Goal: Information Seeking & Learning: Learn about a topic

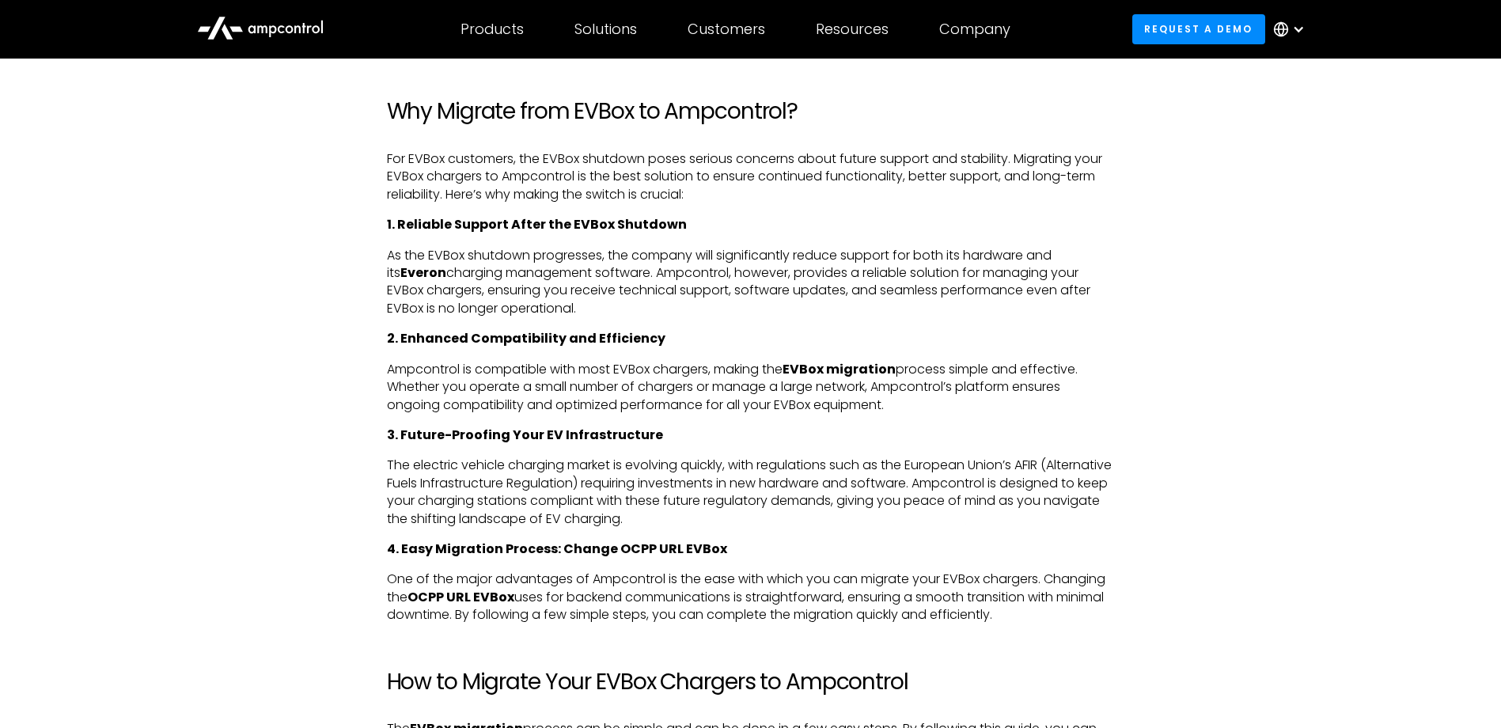
scroll to position [1187, 0]
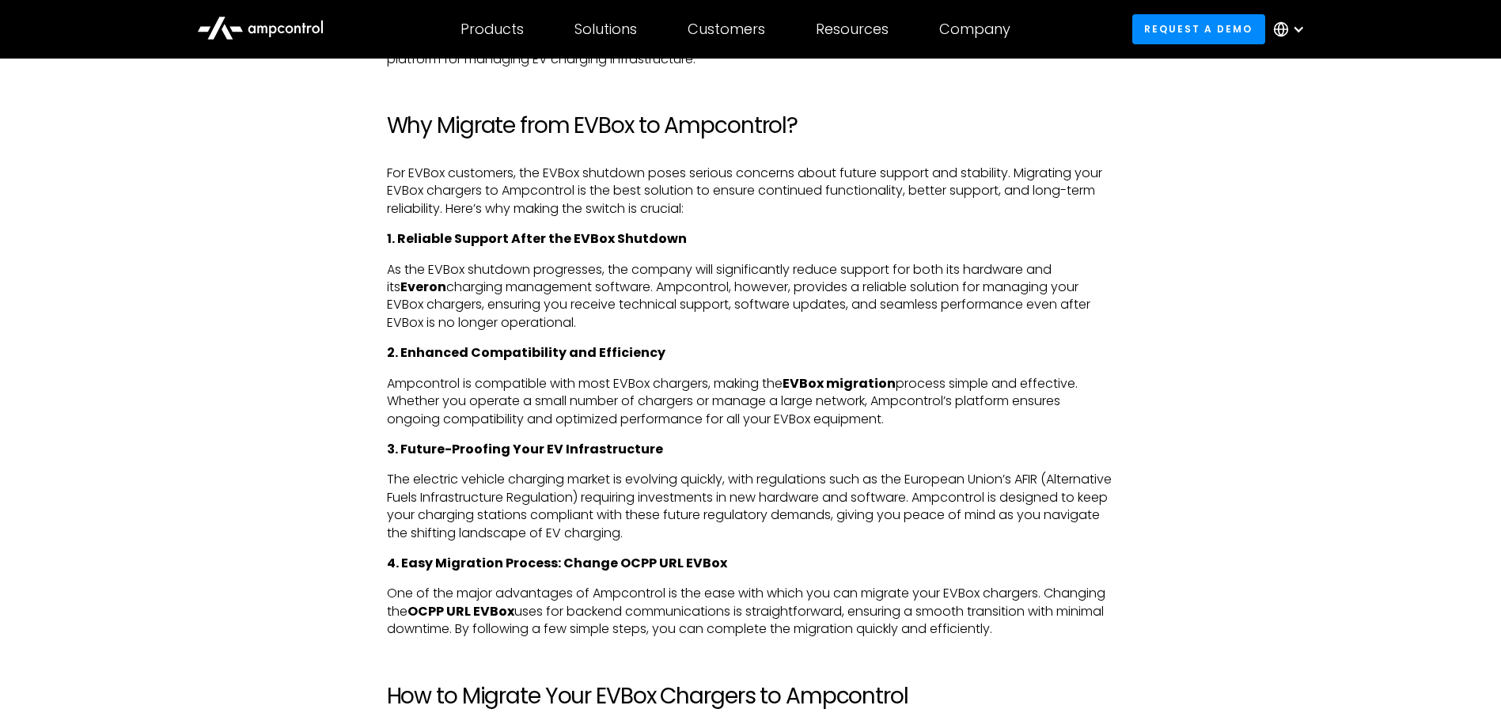
click at [1290, 32] on div at bounding box center [1292, 29] width 55 height 47
click at [1282, 159] on link "Dutch" at bounding box center [1275, 165] width 37 height 18
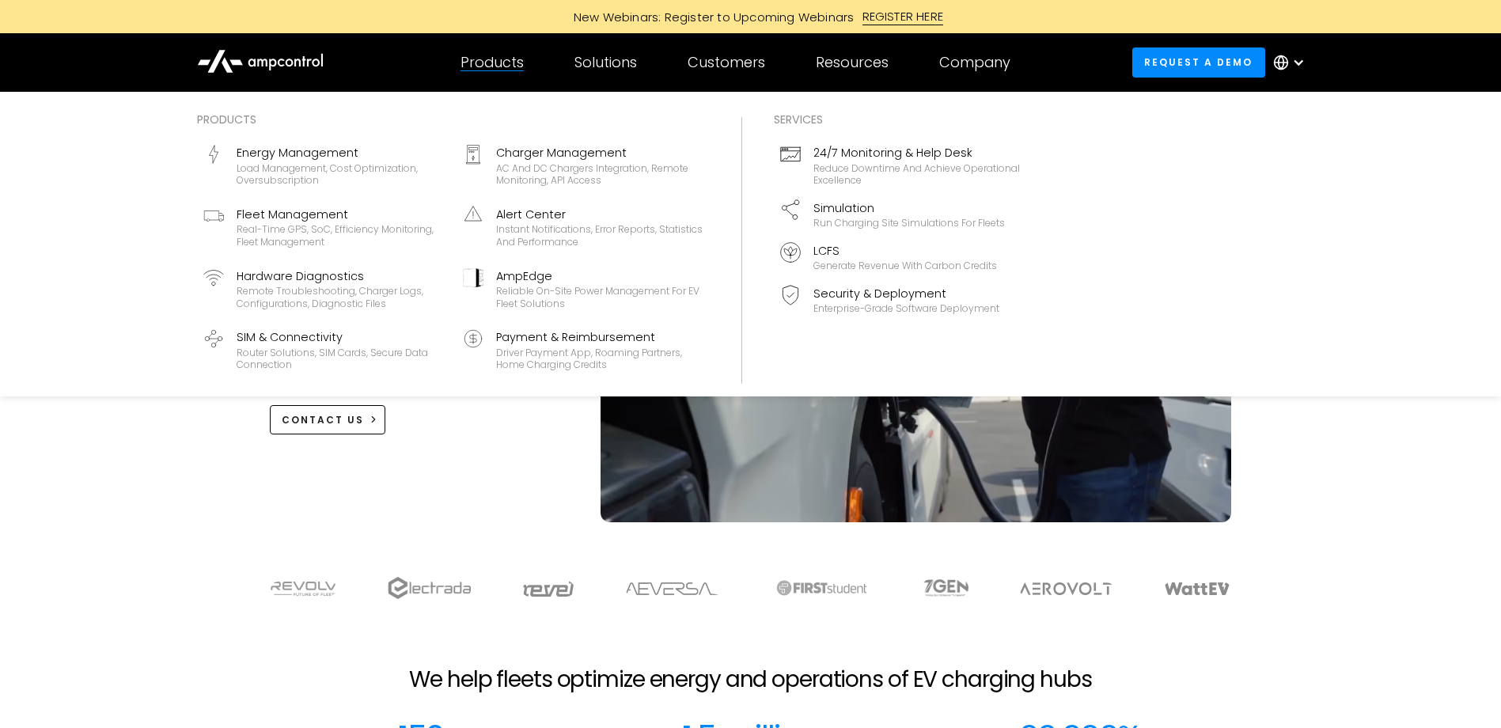
click at [502, 70] on div "Products" at bounding box center [492, 62] width 63 height 17
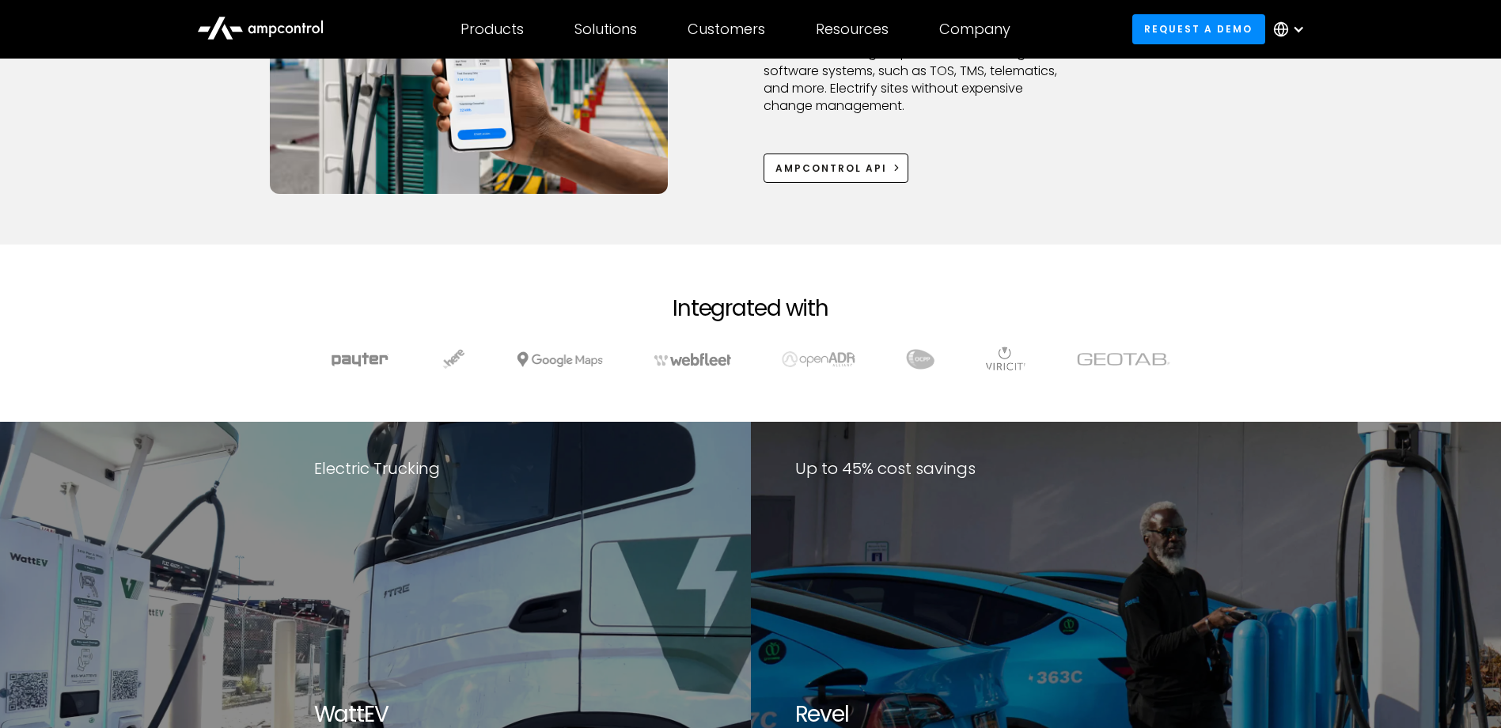
scroll to position [2295, 0]
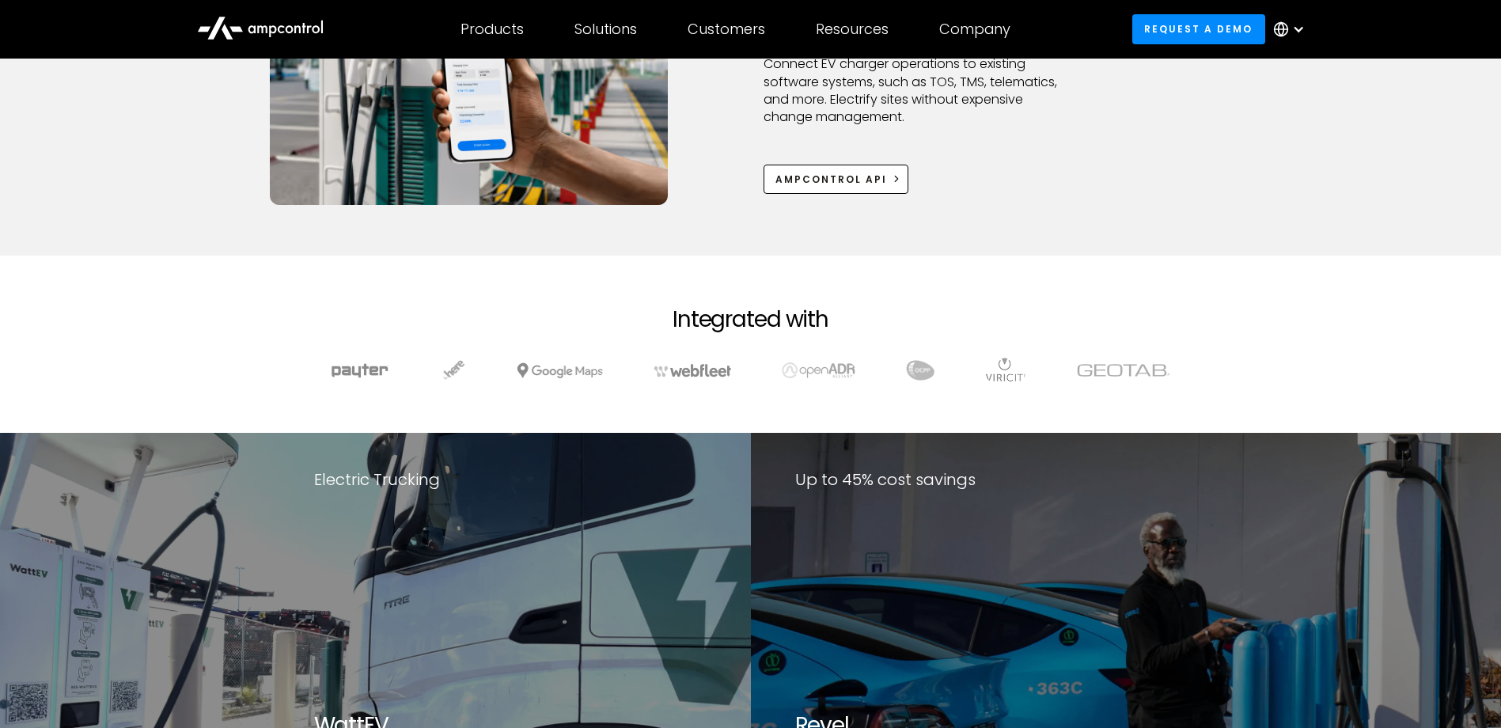
click at [1302, 23] on div at bounding box center [1298, 29] width 13 height 13
click at [1288, 165] on link "Dutch" at bounding box center [1275, 165] width 37 height 18
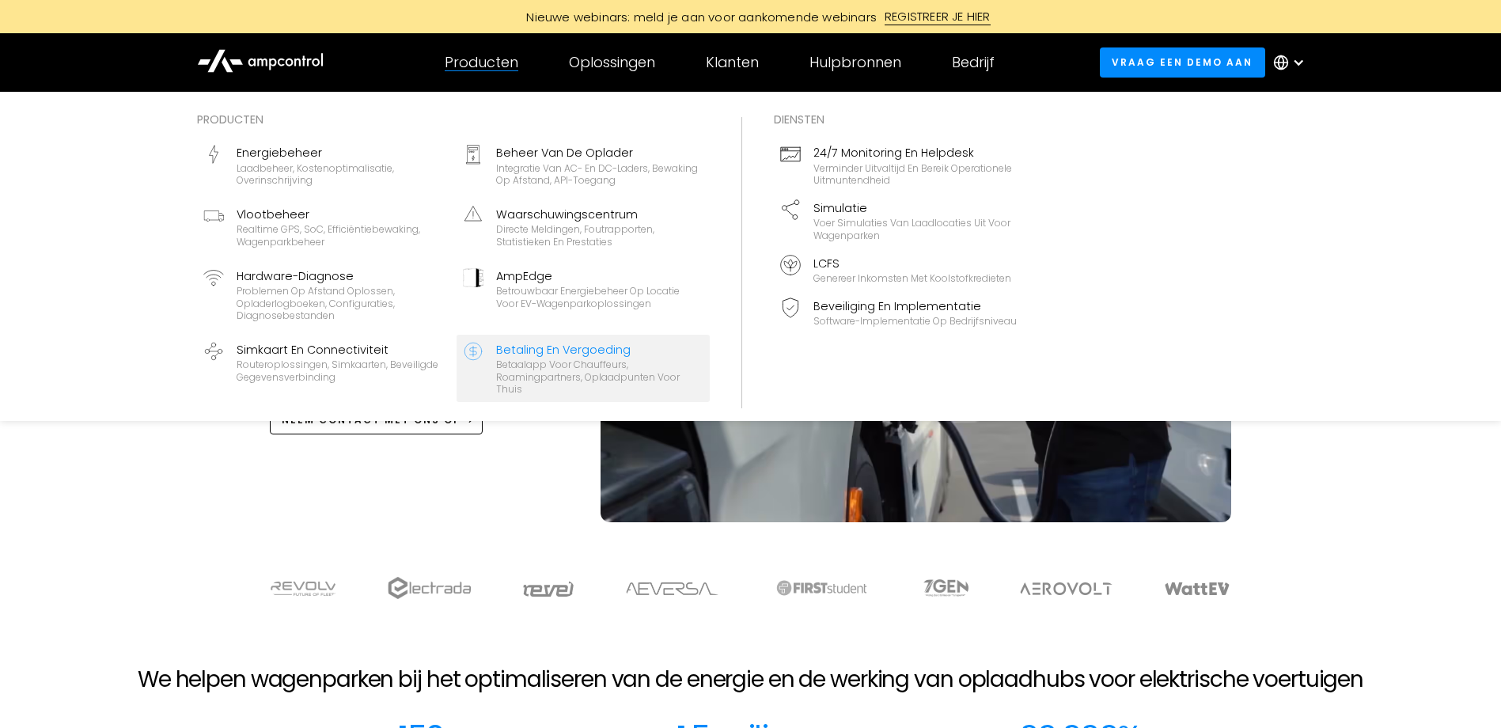
click at [549, 355] on div "Betaling en vergoeding" at bounding box center [599, 349] width 207 height 17
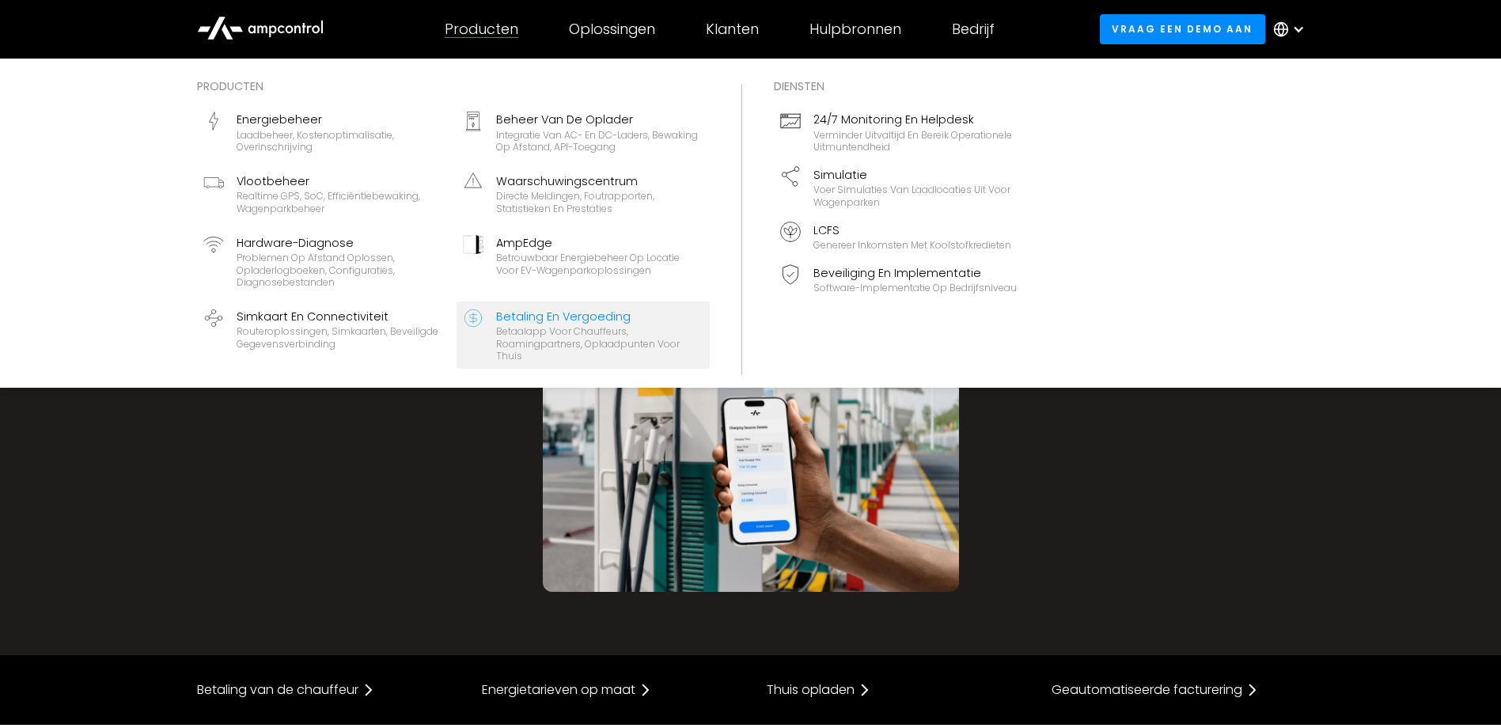
click at [491, 37] on div at bounding box center [482, 37] width 74 height 1
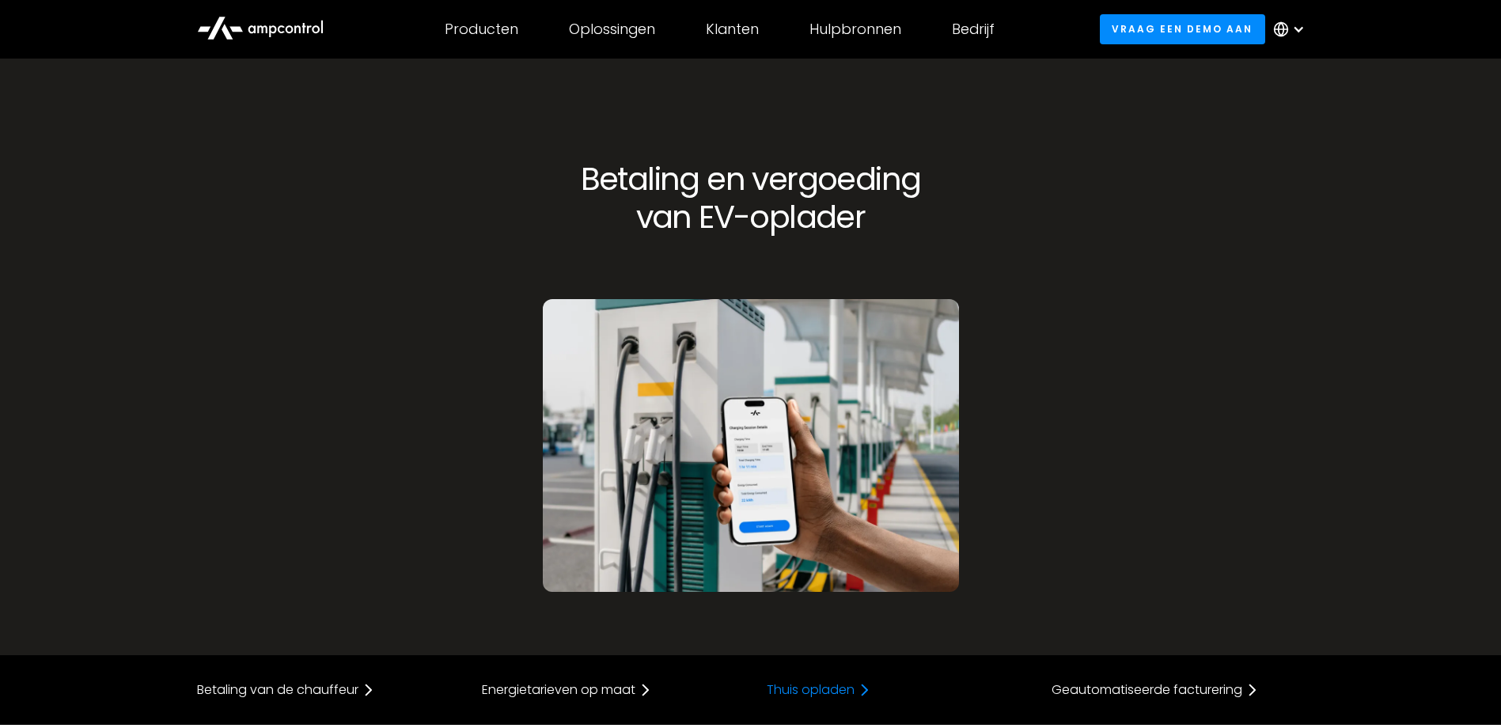
click at [832, 684] on div "Thuis opladen" at bounding box center [811, 690] width 88 height 13
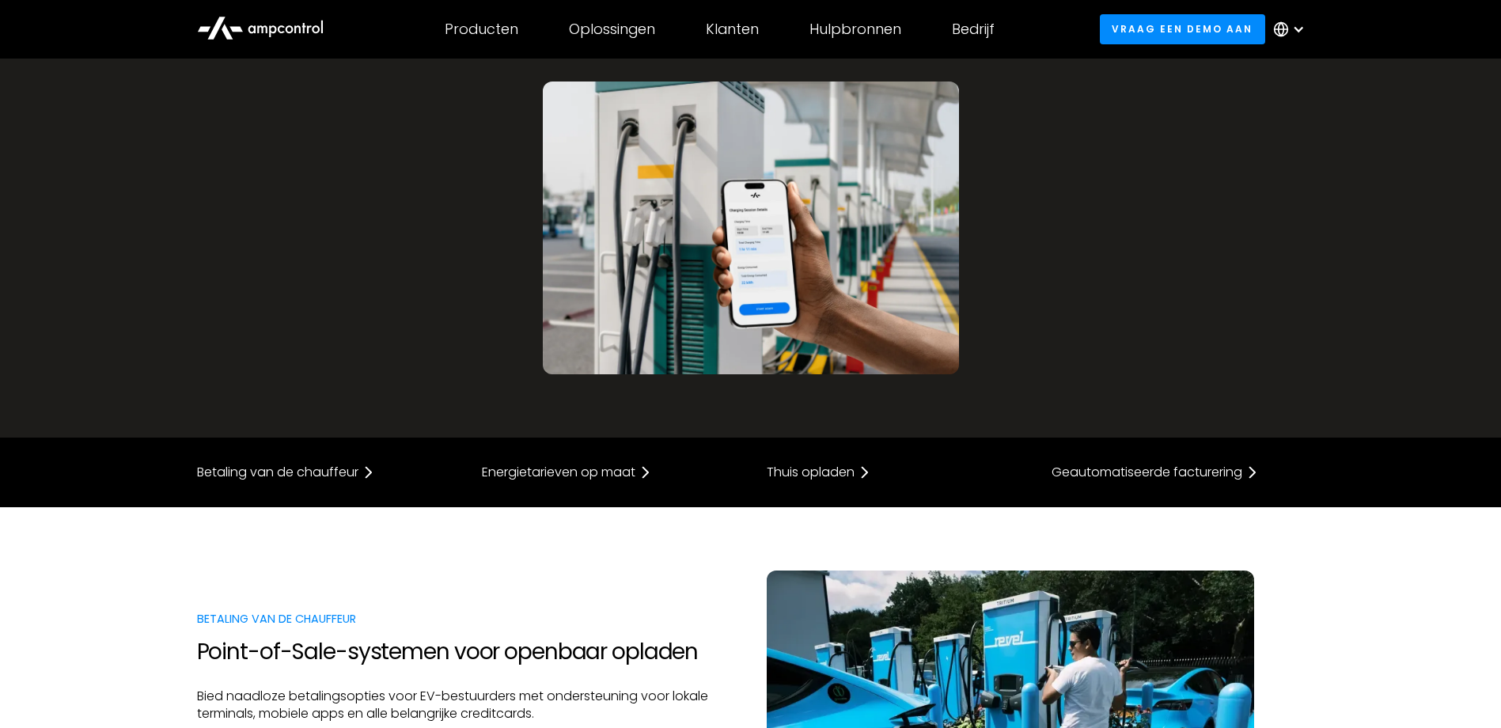
scroll to position [160, 0]
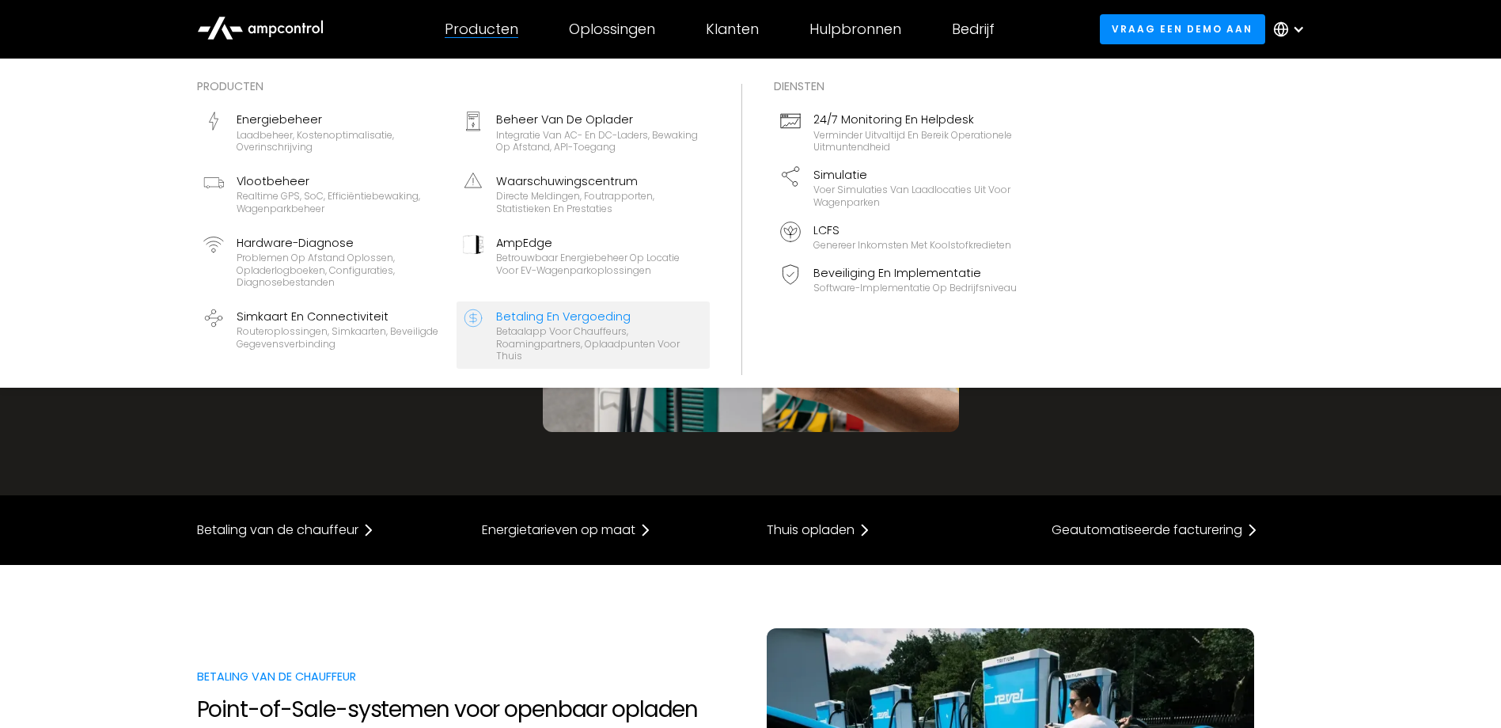
click at [483, 21] on div "Producten" at bounding box center [482, 29] width 74 height 17
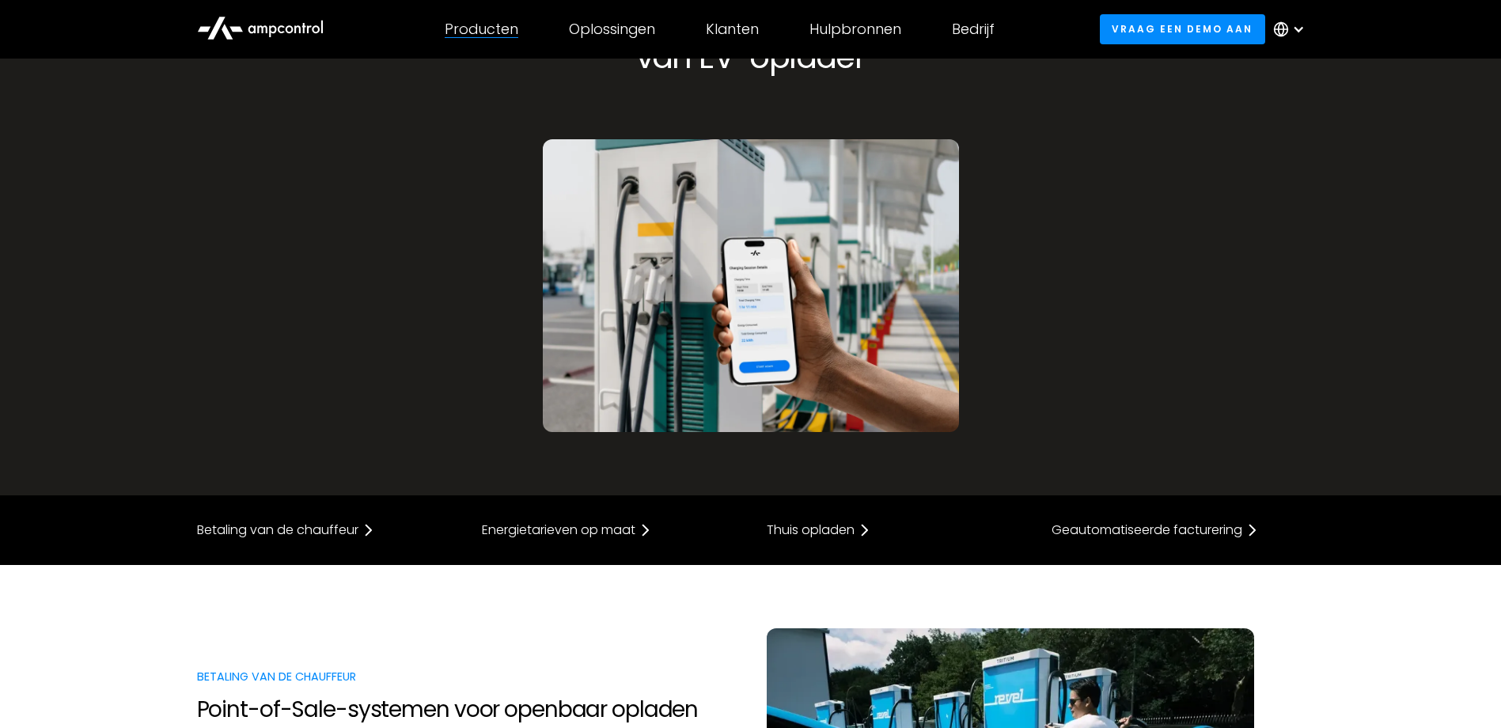
click at [484, 30] on div "Producten" at bounding box center [482, 29] width 74 height 17
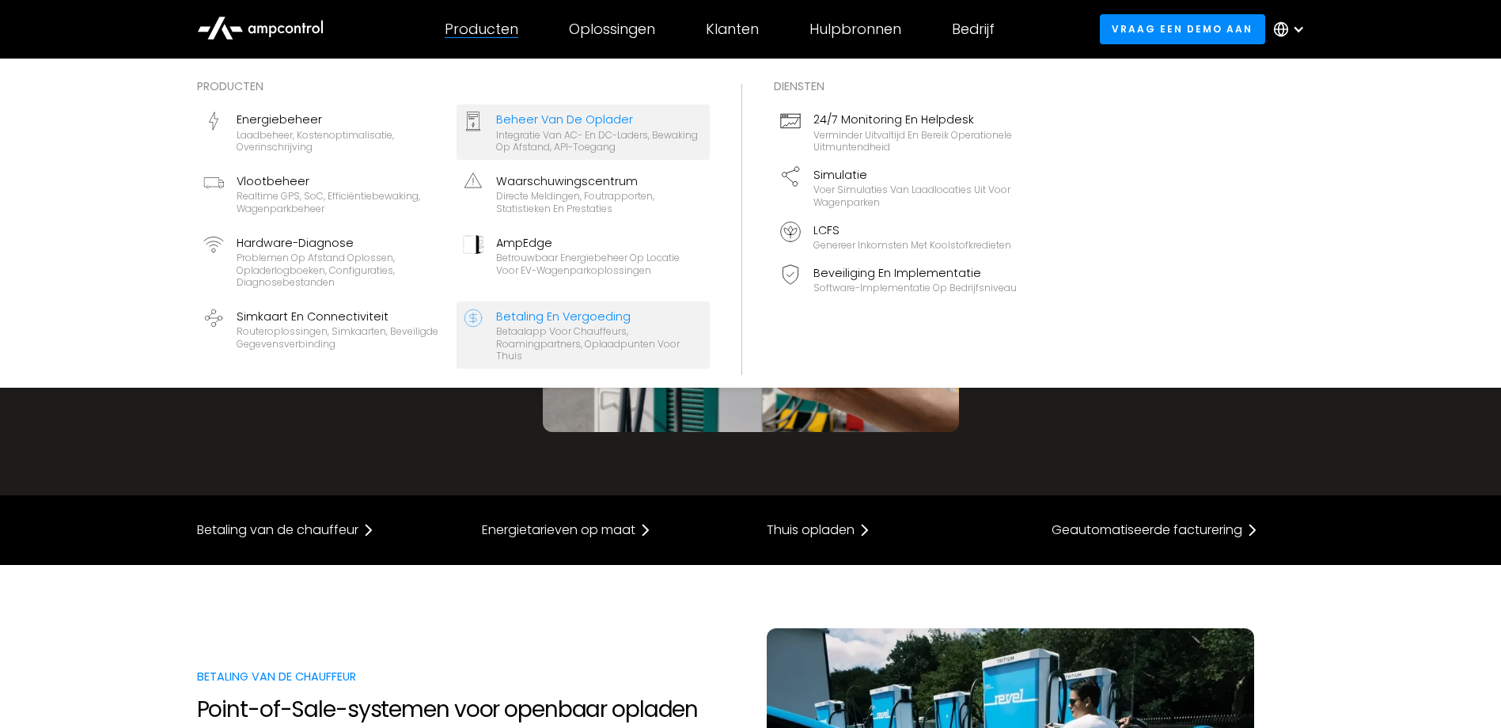
click at [541, 144] on div "Integratie van AC- en DC-laders, bewaking op afstand, API-toegang" at bounding box center [599, 141] width 207 height 25
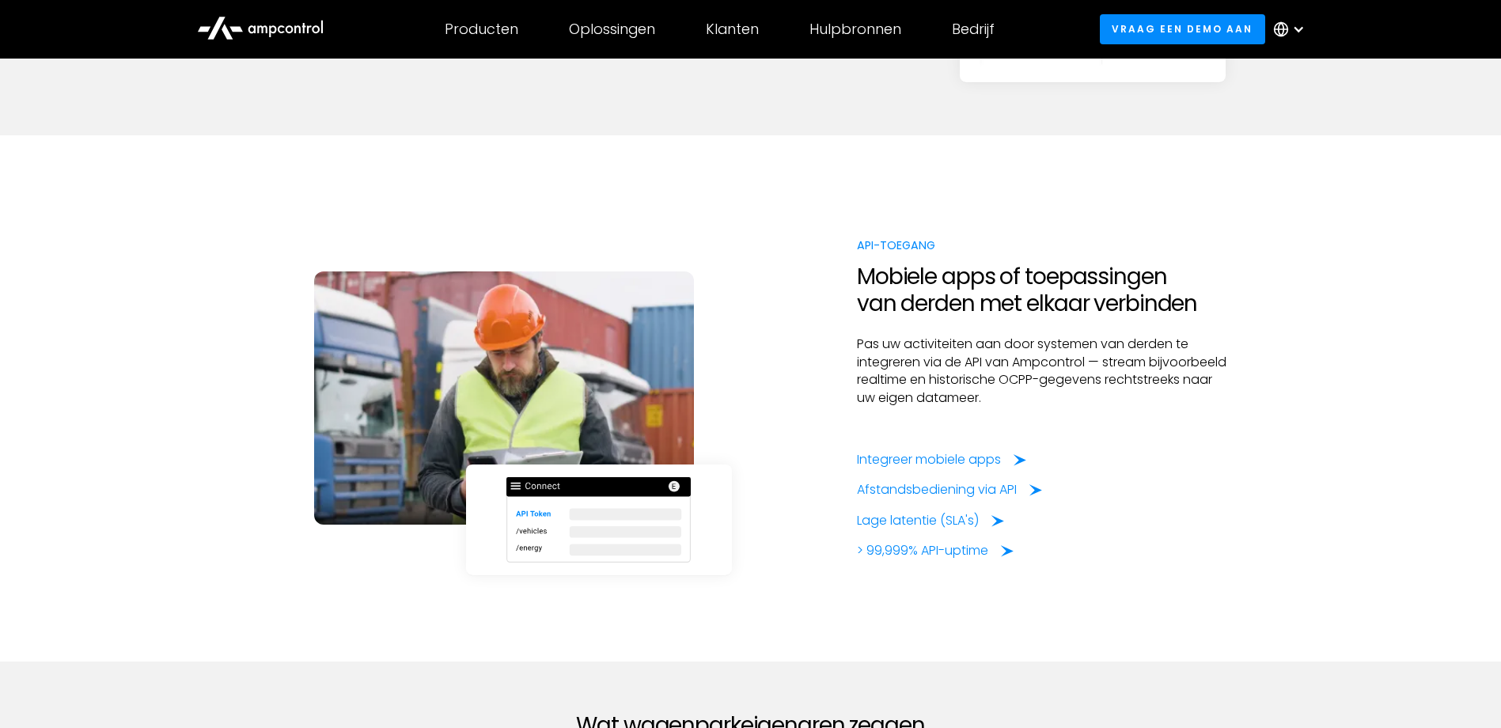
scroll to position [3481, 0]
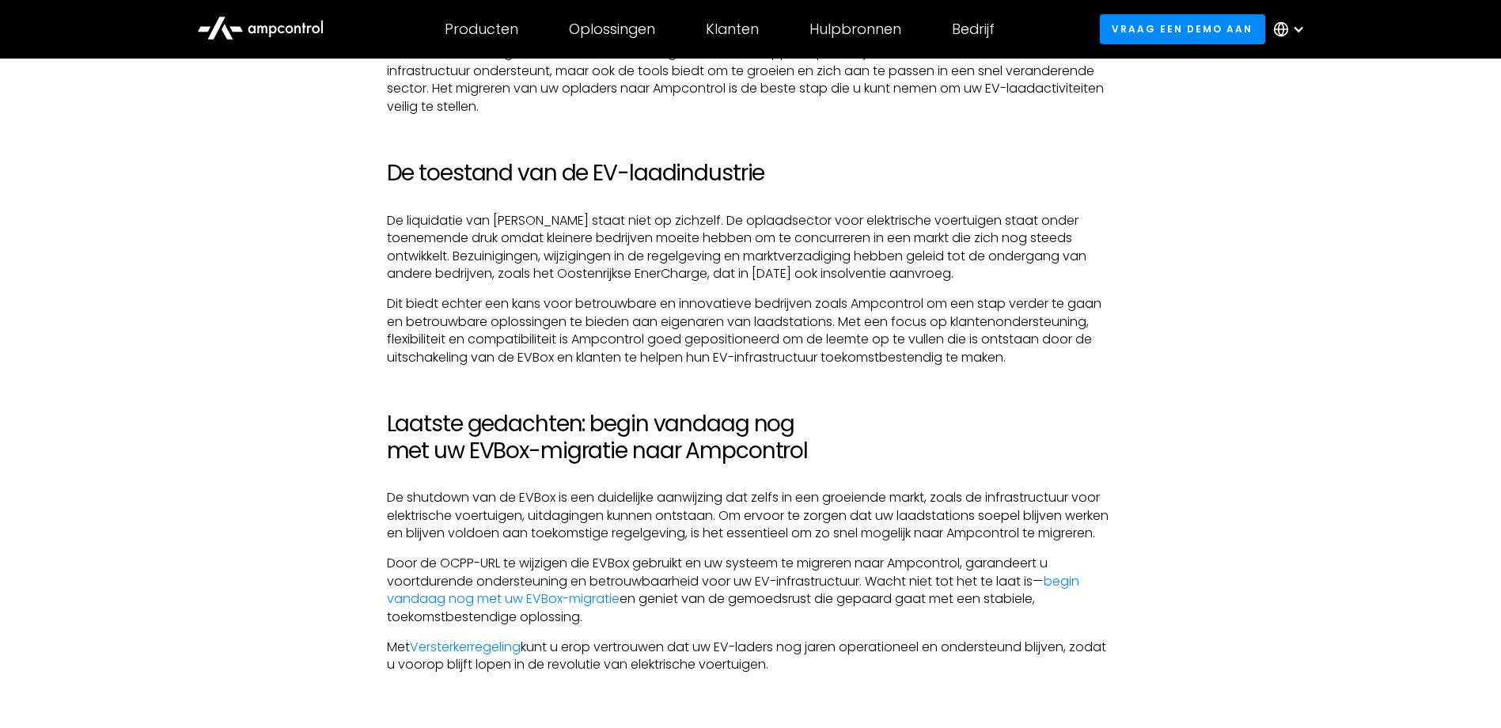
scroll to position [3086, 0]
click at [506, 570] on link "begin vandaag nog met uw EVBox-migratie" at bounding box center [733, 588] width 692 height 36
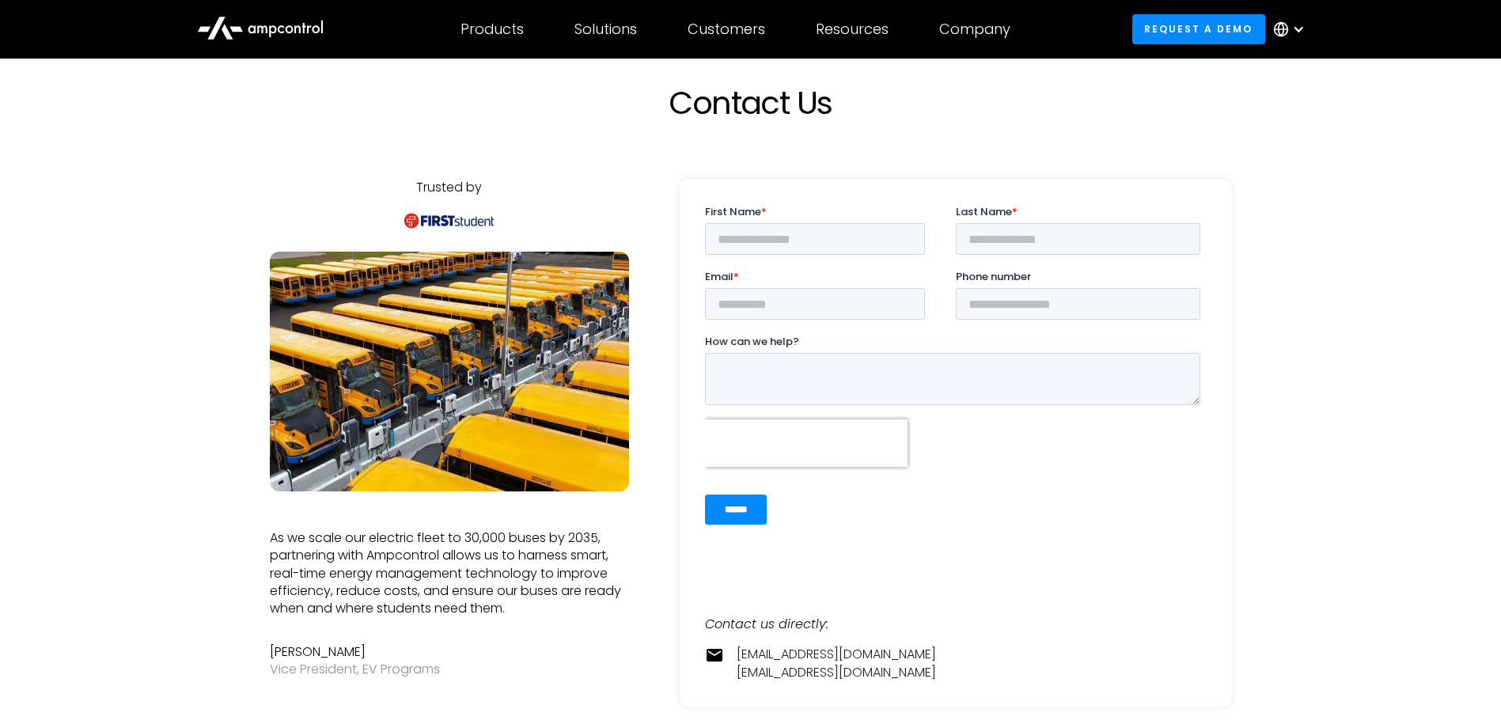
scroll to position [79, 0]
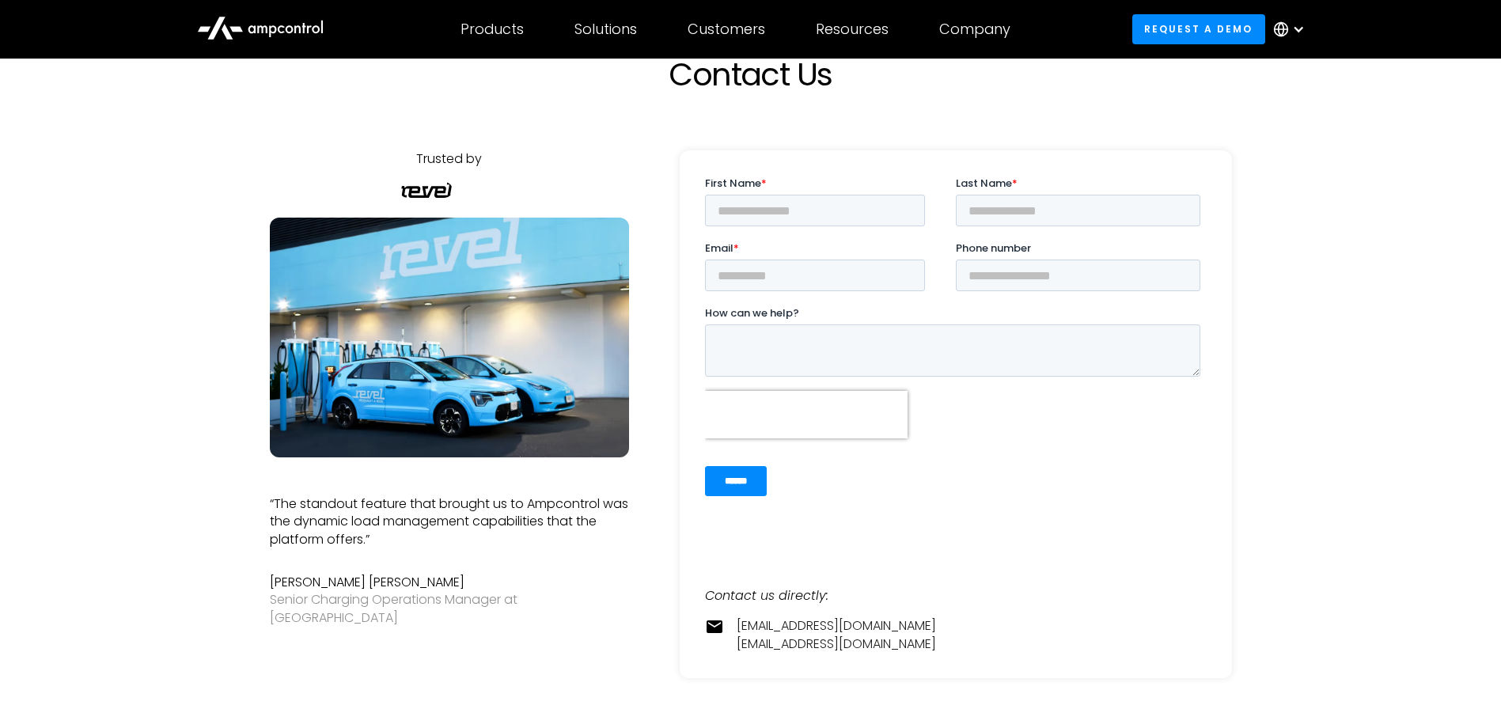
click at [1294, 24] on div at bounding box center [1298, 29] width 13 height 13
click at [1287, 163] on link "Dutch" at bounding box center [1275, 165] width 37 height 18
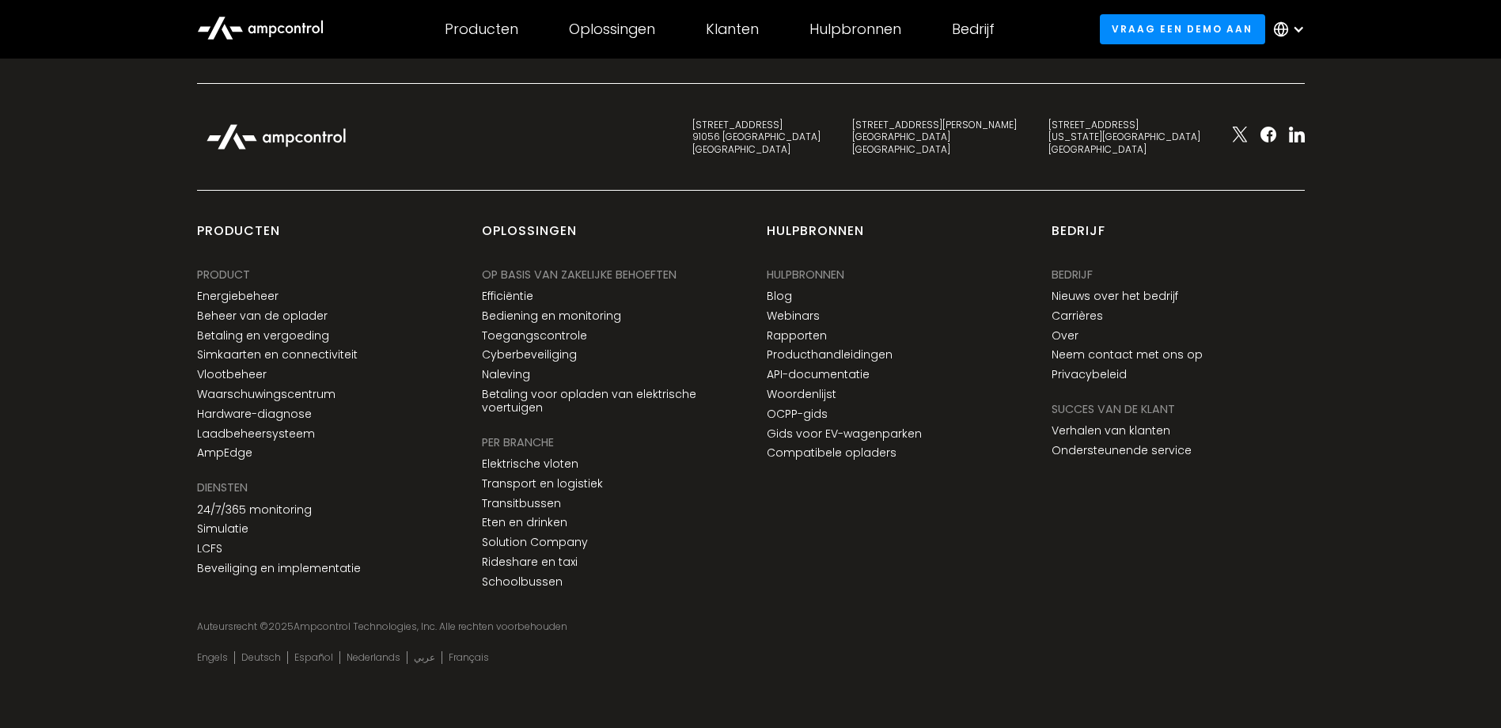
scroll to position [1051, 0]
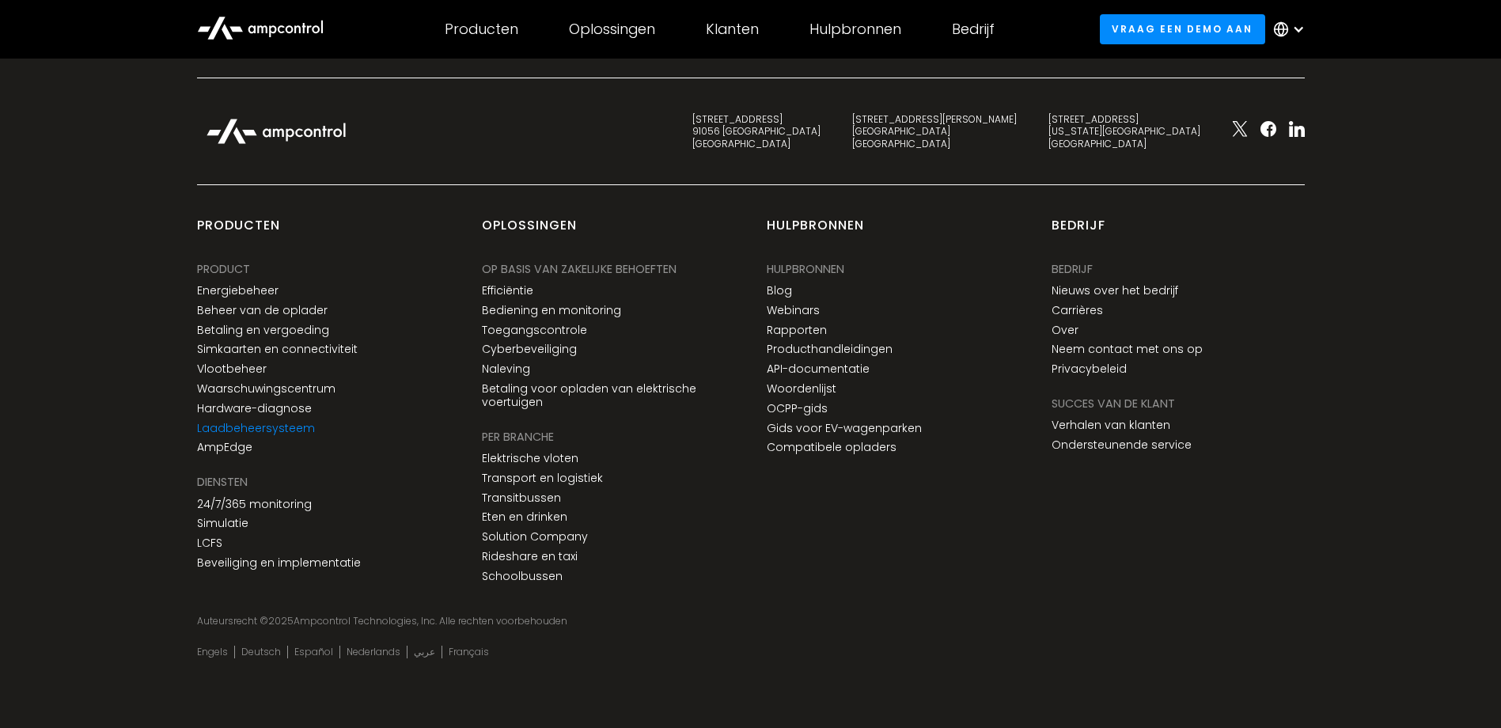
click at [293, 431] on link "Laadbeheersysteem" at bounding box center [256, 428] width 118 height 13
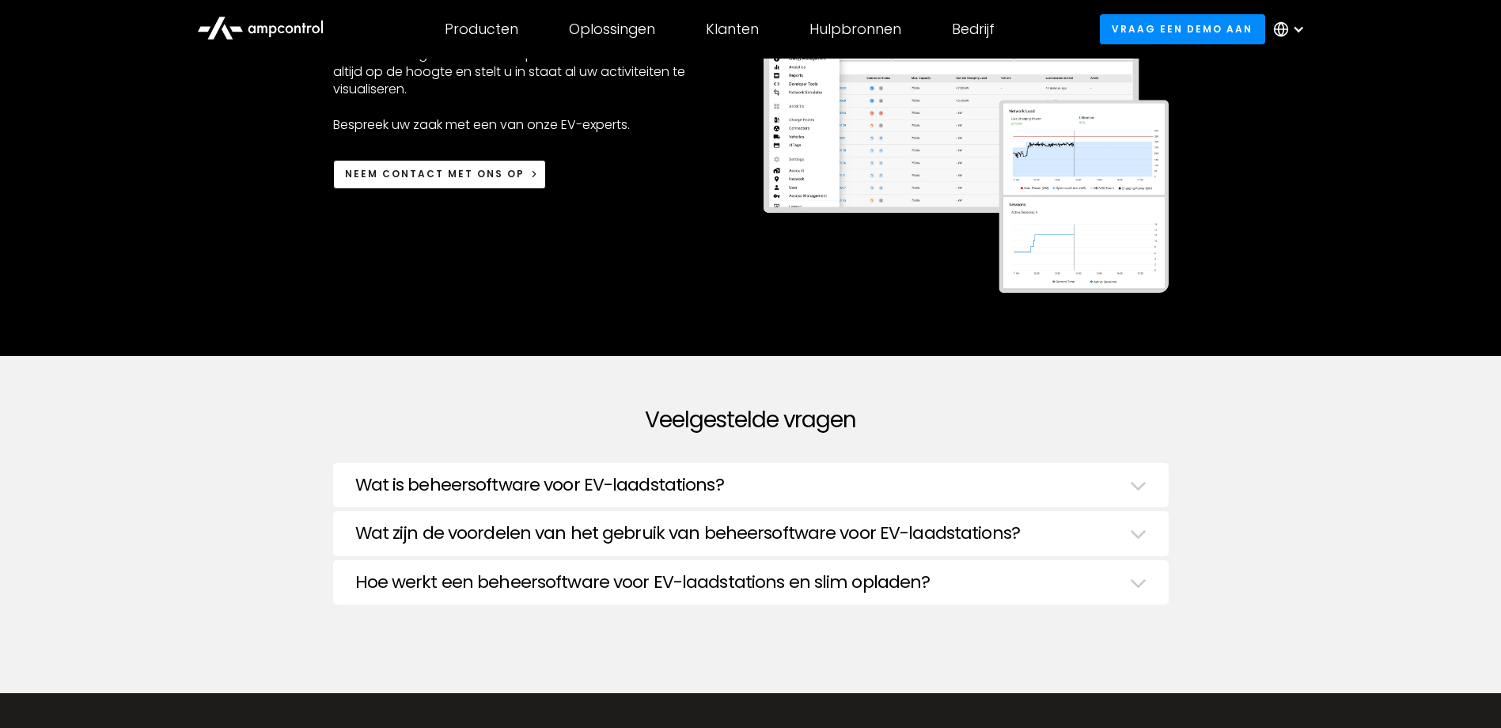
scroll to position [4273, 0]
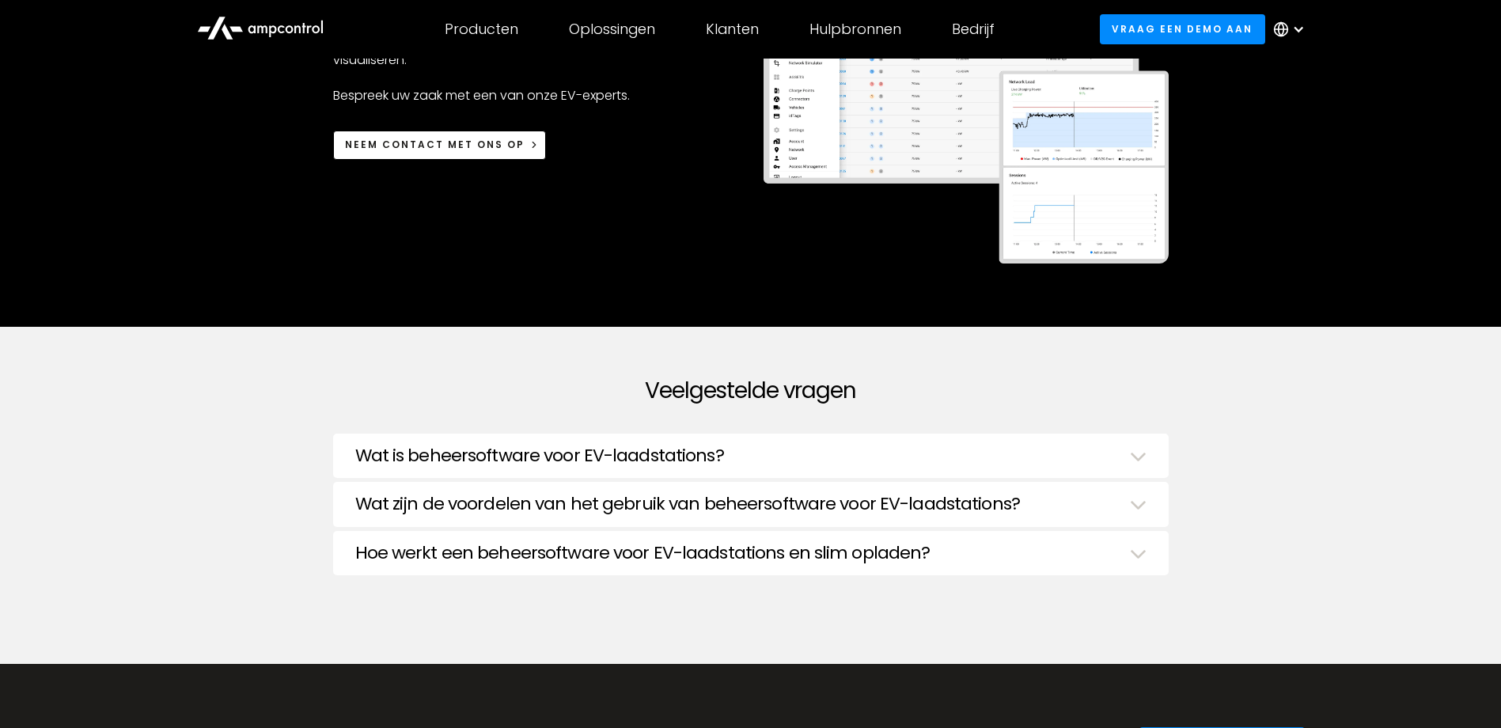
click at [1143, 510] on img at bounding box center [1138, 504] width 17 height 9
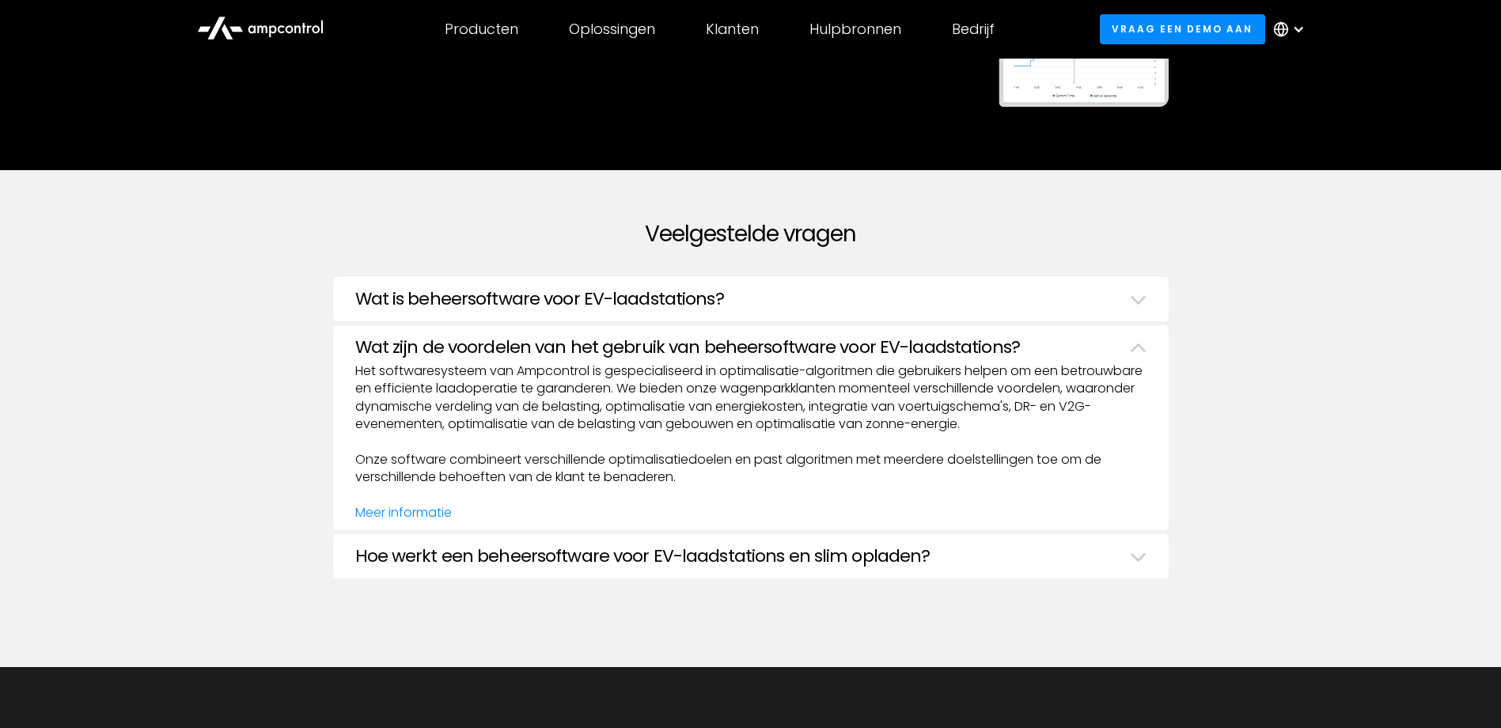
scroll to position [4431, 0]
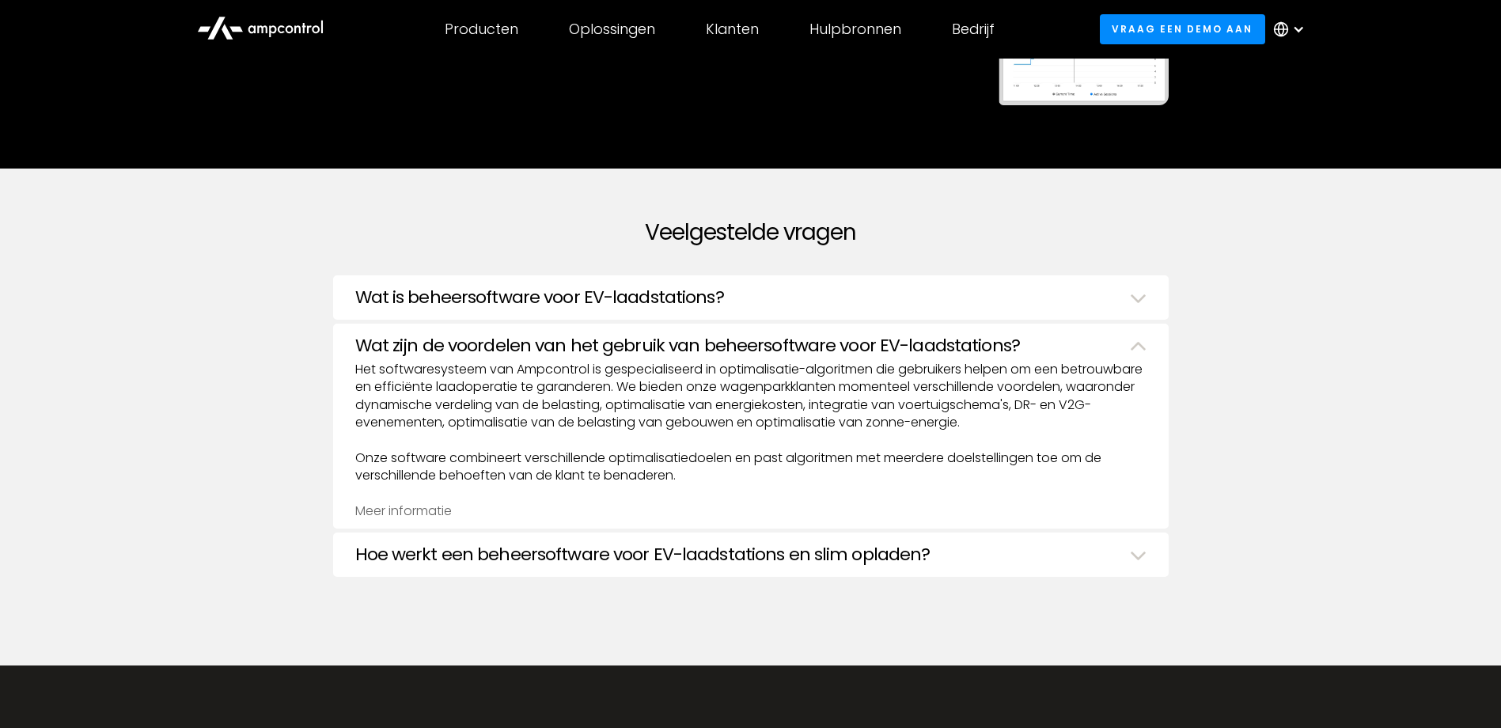
click at [426, 520] on link "Meer informatie" at bounding box center [403, 511] width 97 height 18
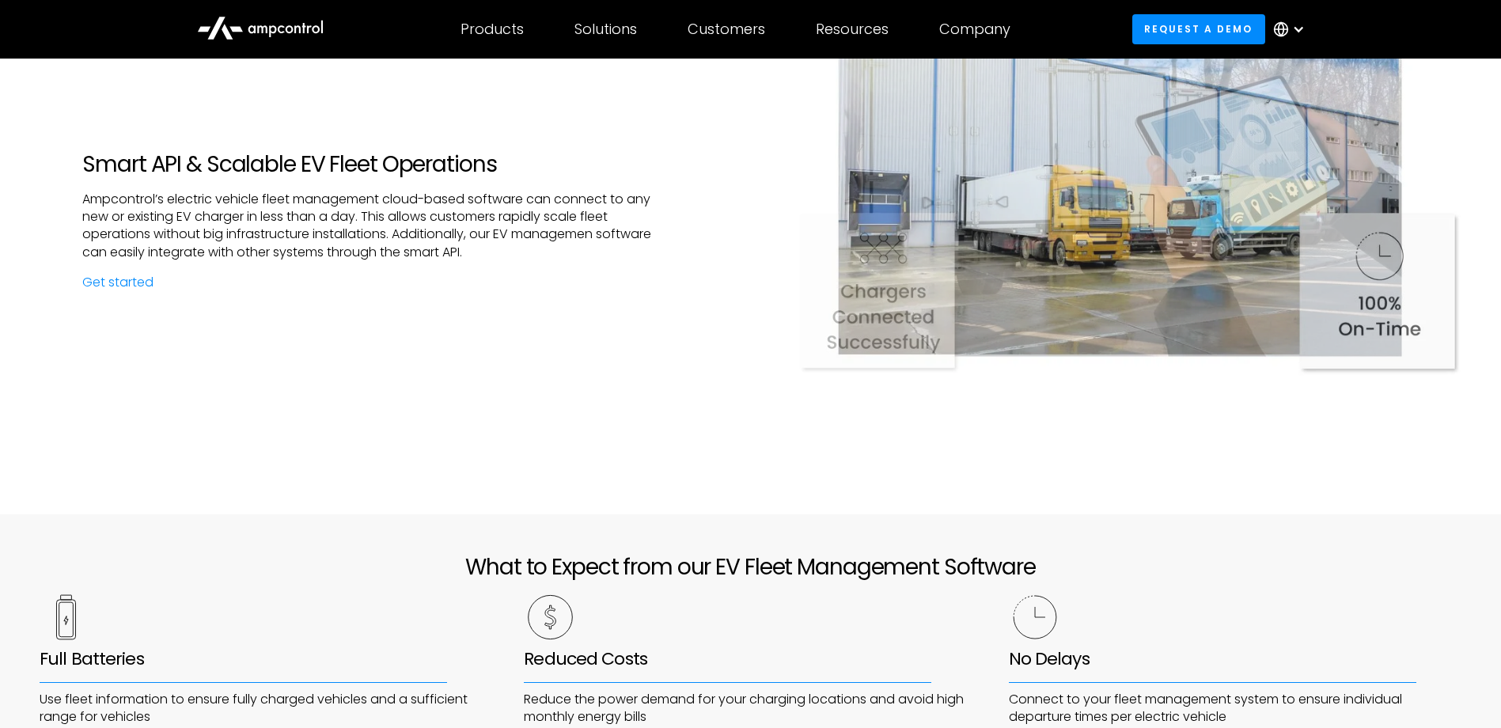
scroll to position [3165, 0]
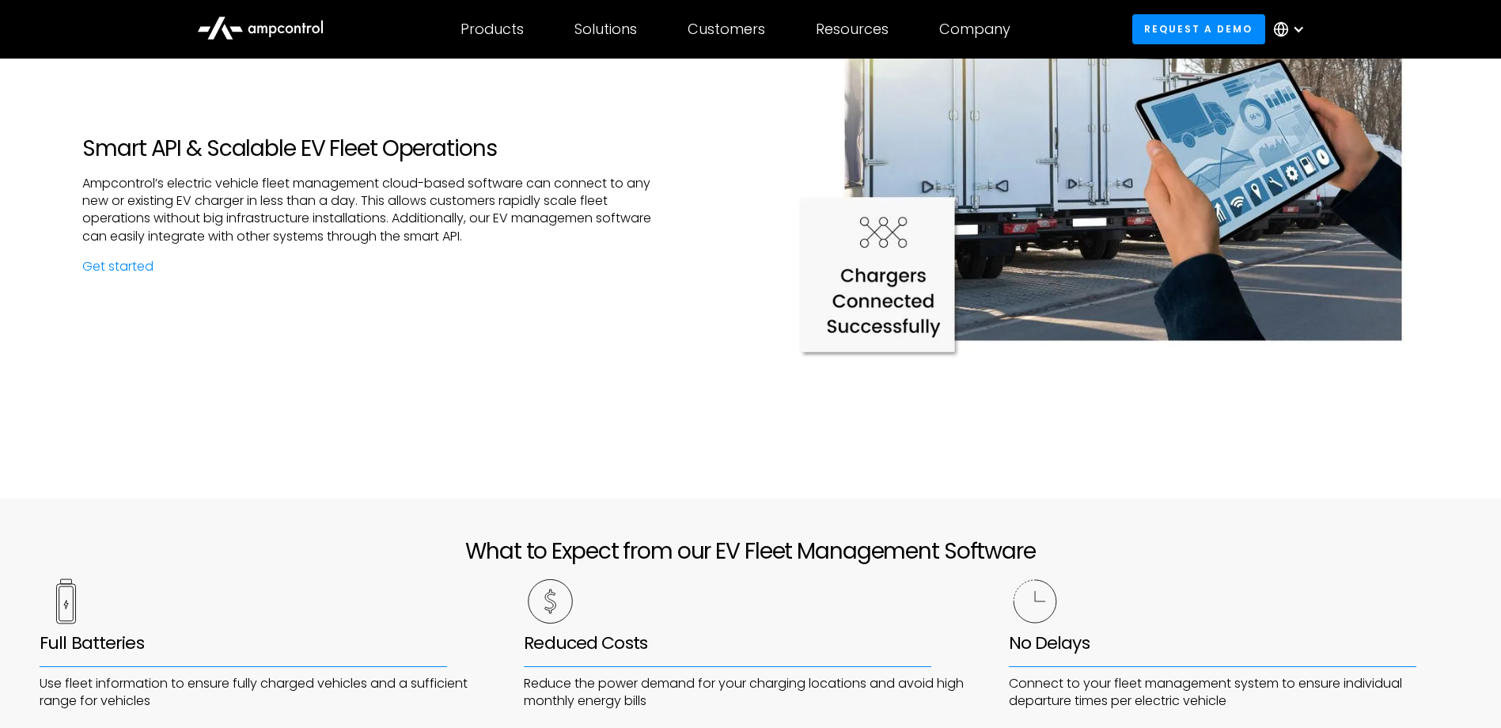
click at [1306, 24] on div at bounding box center [1292, 29] width 55 height 47
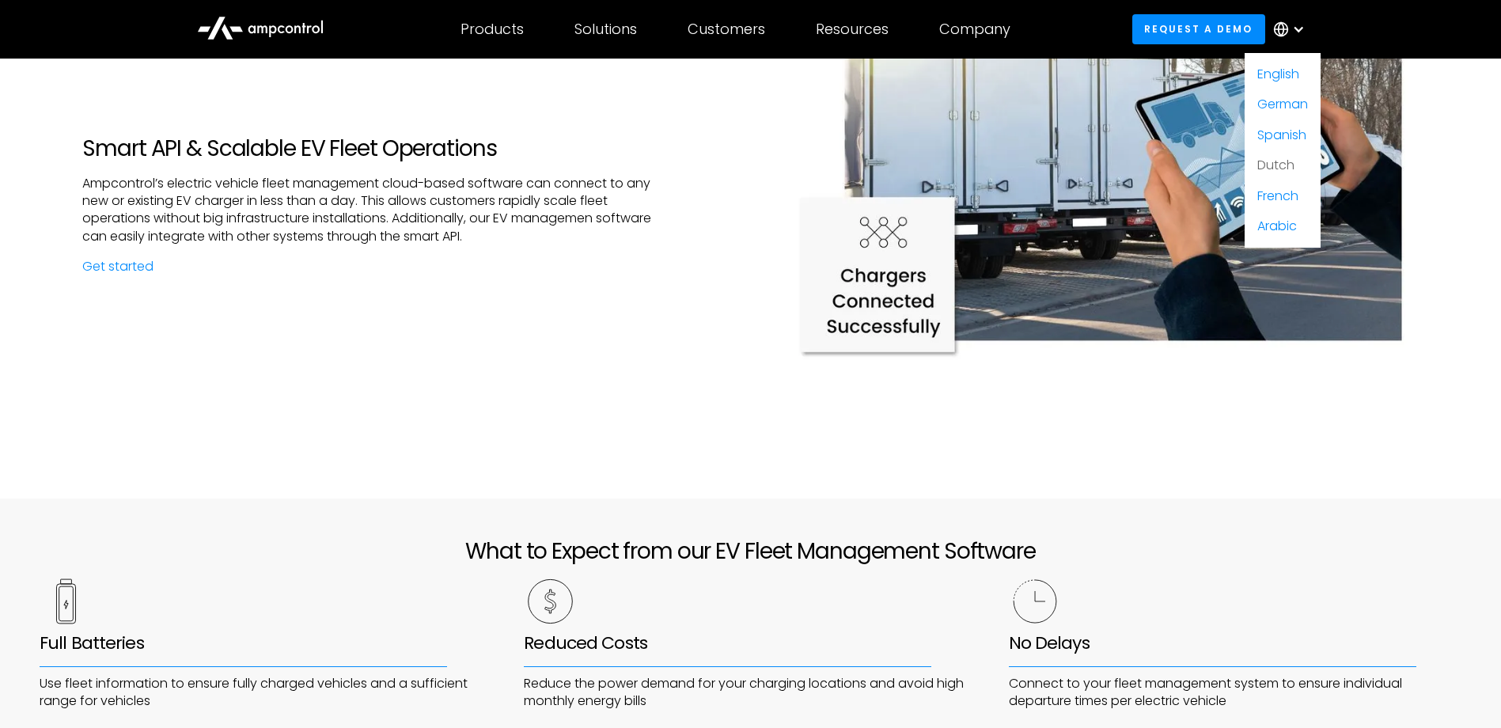
click at [1275, 165] on link "Dutch" at bounding box center [1275, 165] width 37 height 18
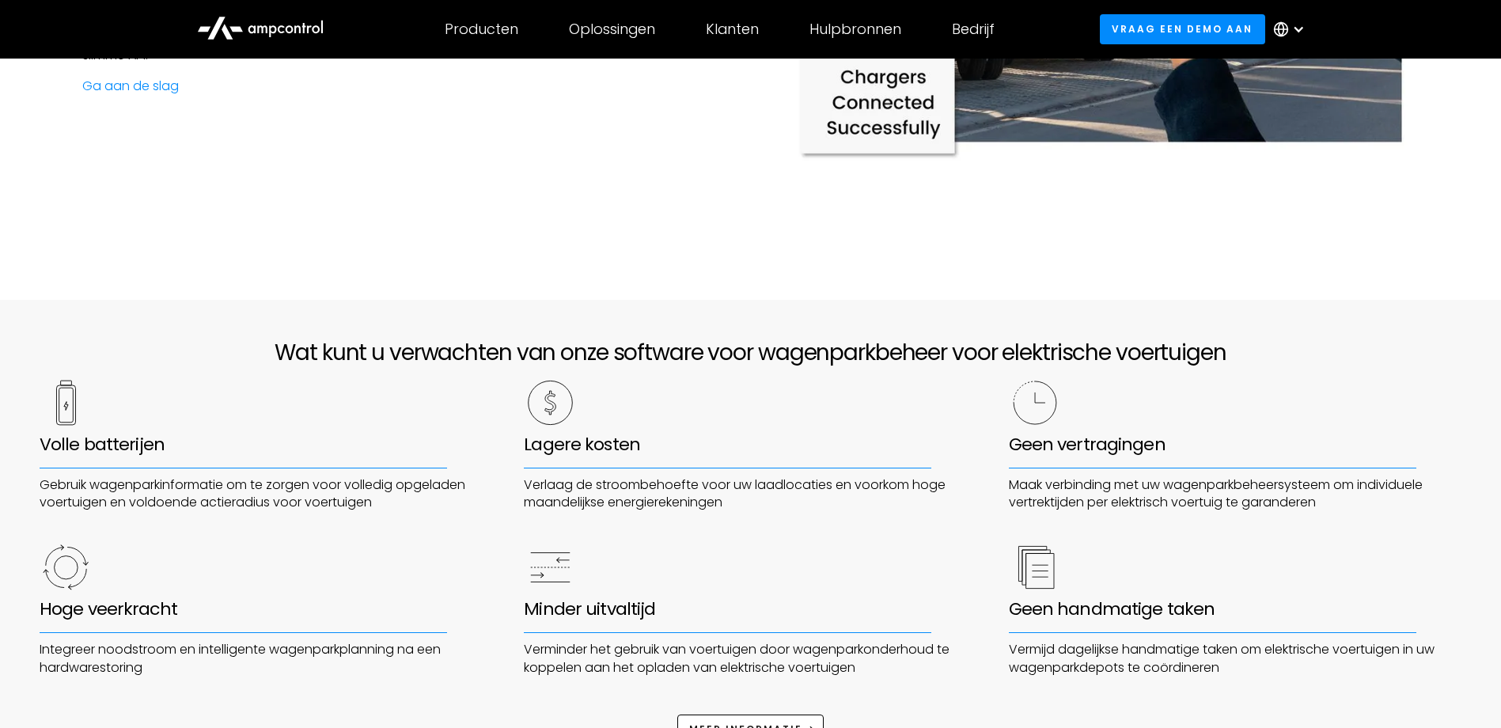
scroll to position [3402, 0]
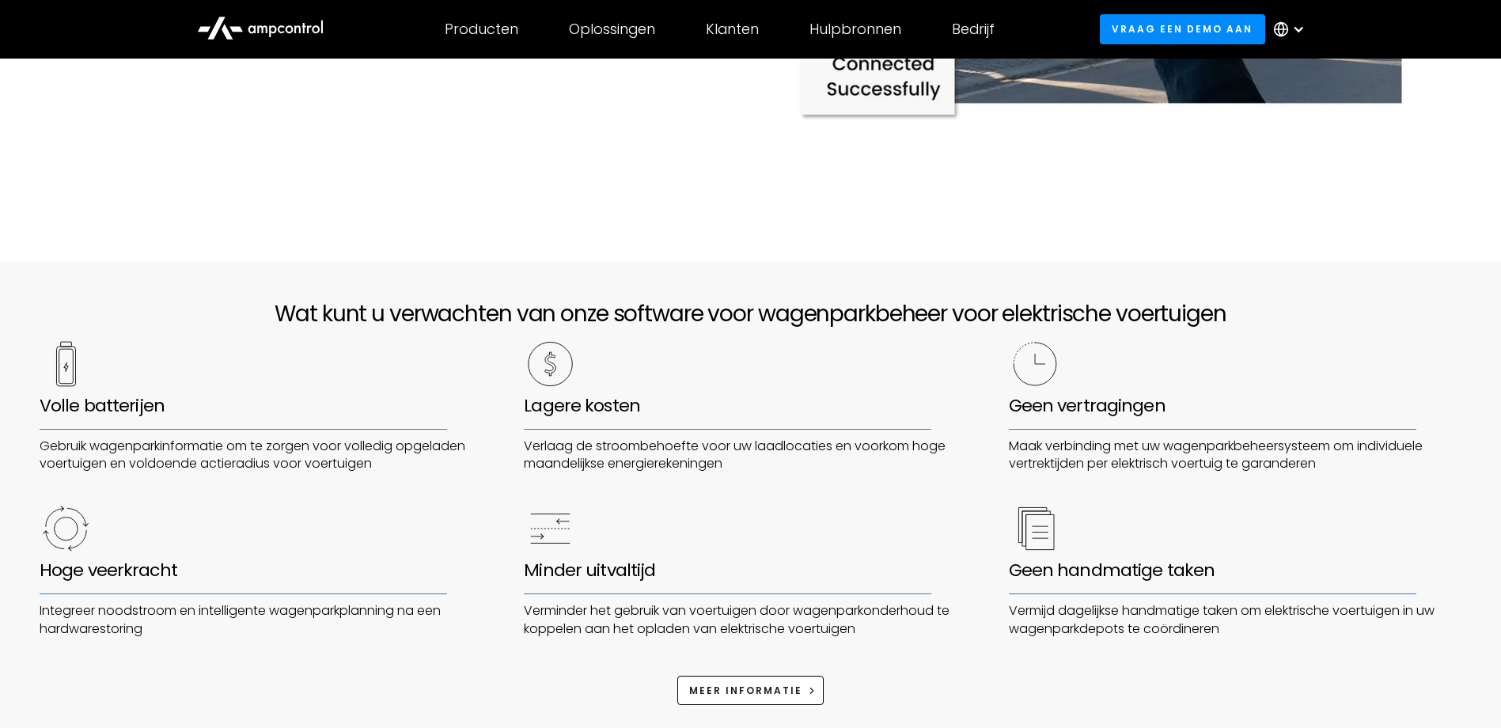
click at [258, 23] on icon at bounding box center [260, 27] width 127 height 38
